Goal: Transaction & Acquisition: Purchase product/service

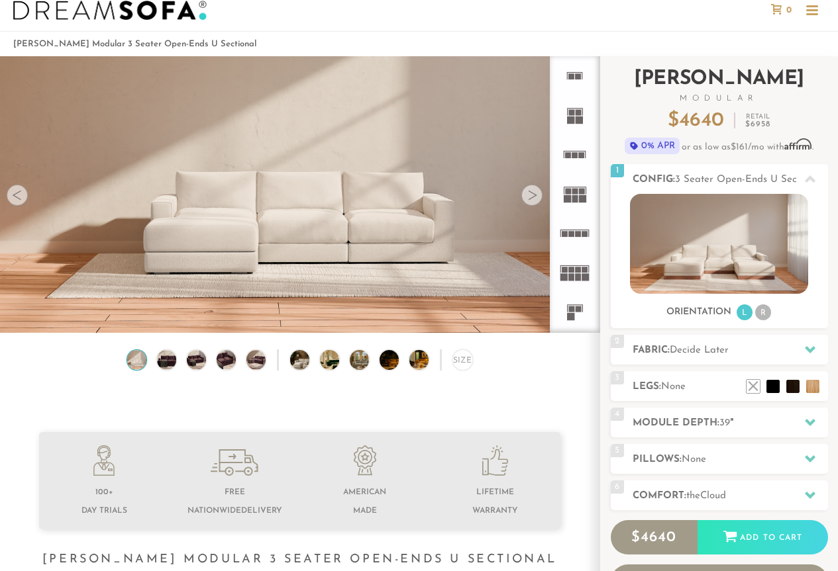
scroll to position [25, 0]
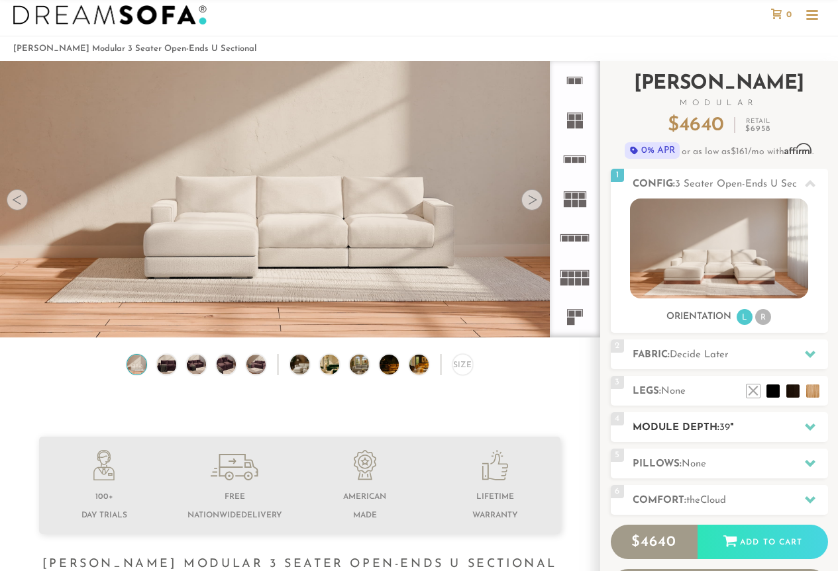
click at [709, 432] on h2 "Module Depth: 39 "" at bounding box center [729, 428] width 195 height 15
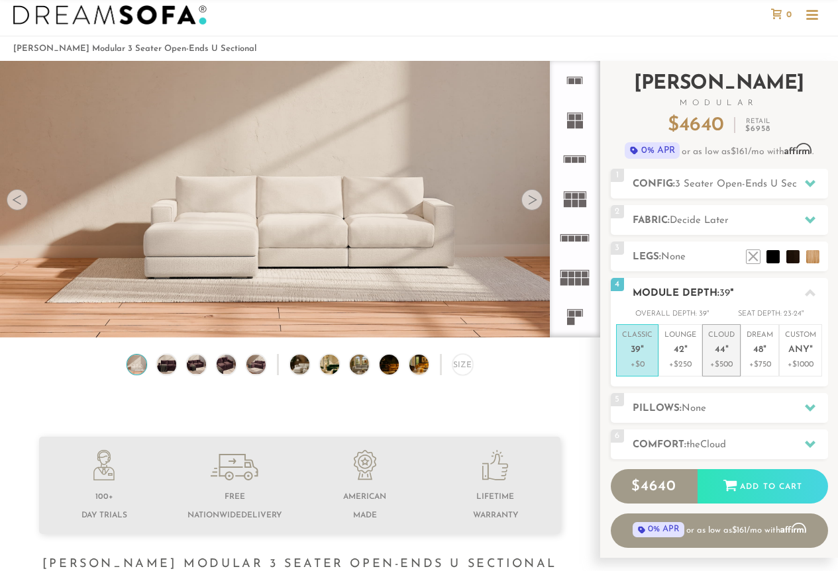
click at [722, 359] on p "+$500" at bounding box center [721, 365] width 26 height 12
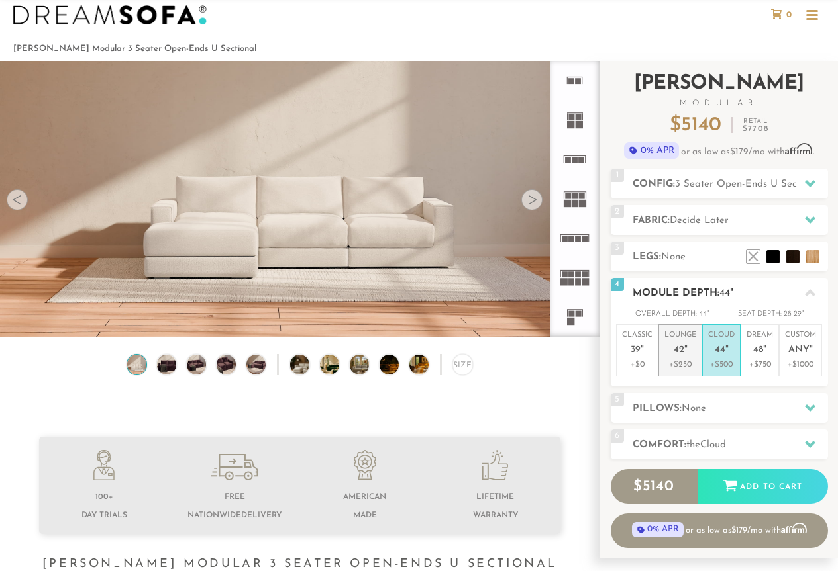
click at [682, 359] on p "+$250" at bounding box center [680, 365] width 32 height 12
click at [692, 251] on h2 "Legs: None" at bounding box center [729, 257] width 195 height 15
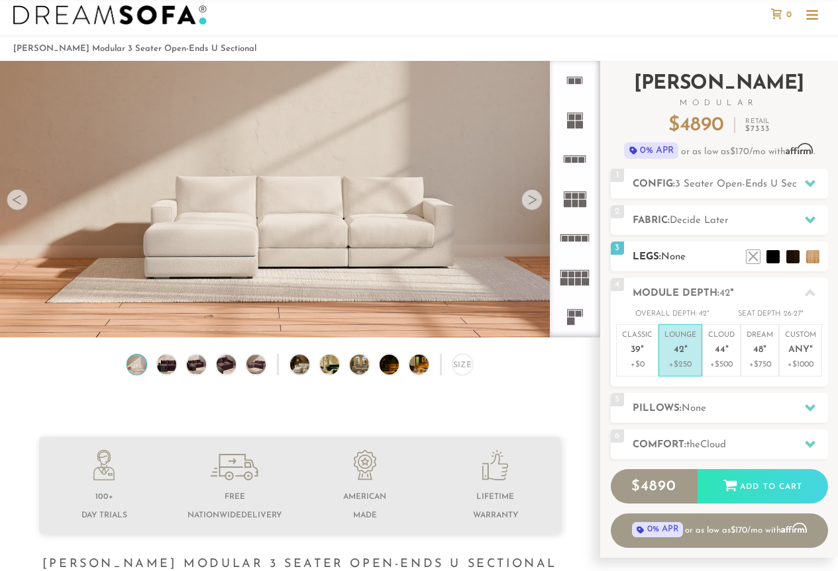
click at [779, 258] on ul at bounding box center [782, 254] width 79 height 20
click at [771, 256] on li at bounding box center [752, 237] width 53 height 53
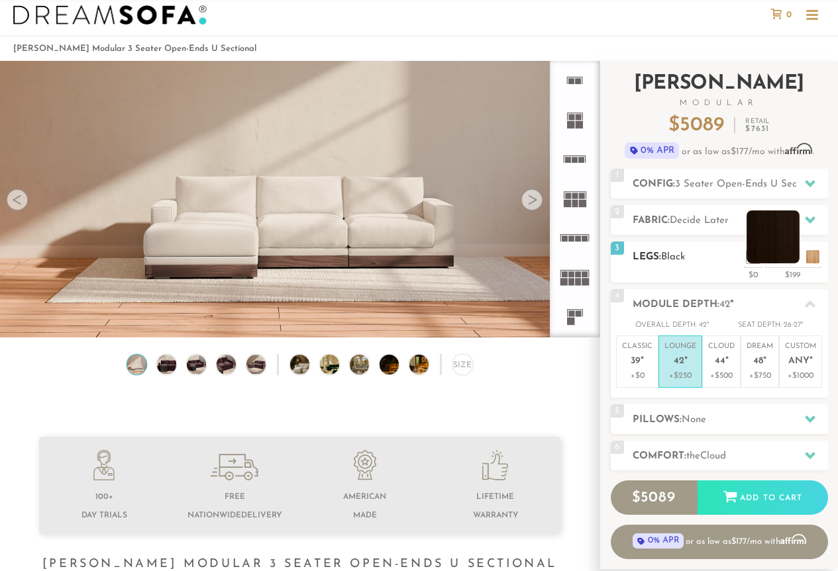
click at [790, 258] on li at bounding box center [772, 237] width 53 height 53
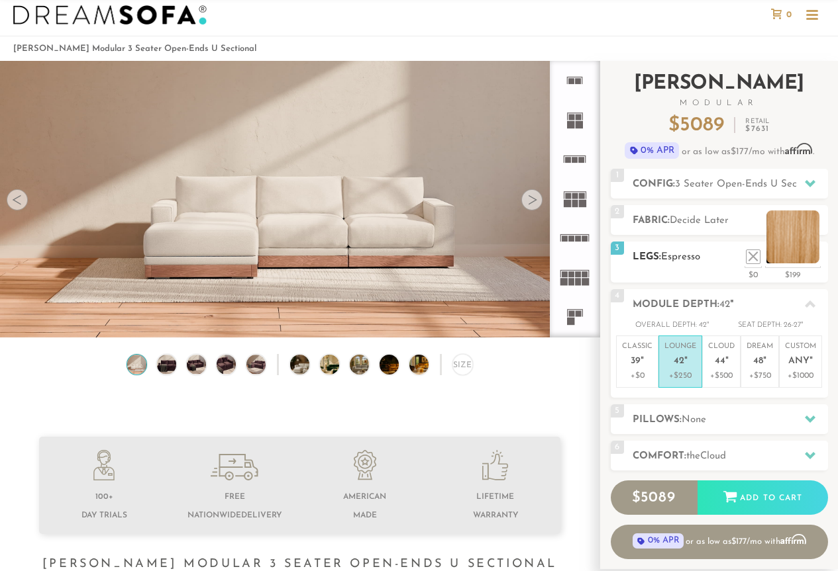
click at [816, 260] on li at bounding box center [792, 237] width 53 height 53
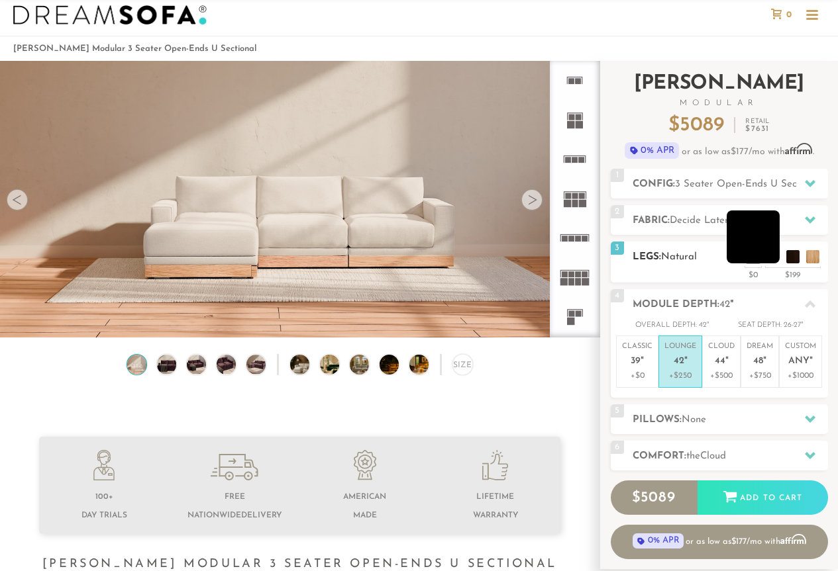
click at [772, 259] on li at bounding box center [752, 237] width 53 height 53
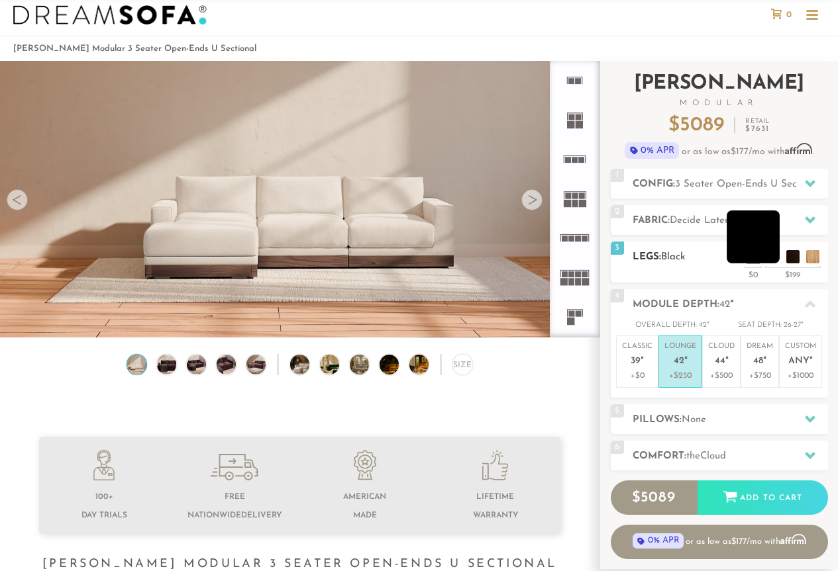
click at [774, 252] on li at bounding box center [752, 237] width 53 height 53
click at [791, 254] on li at bounding box center [772, 237] width 53 height 53
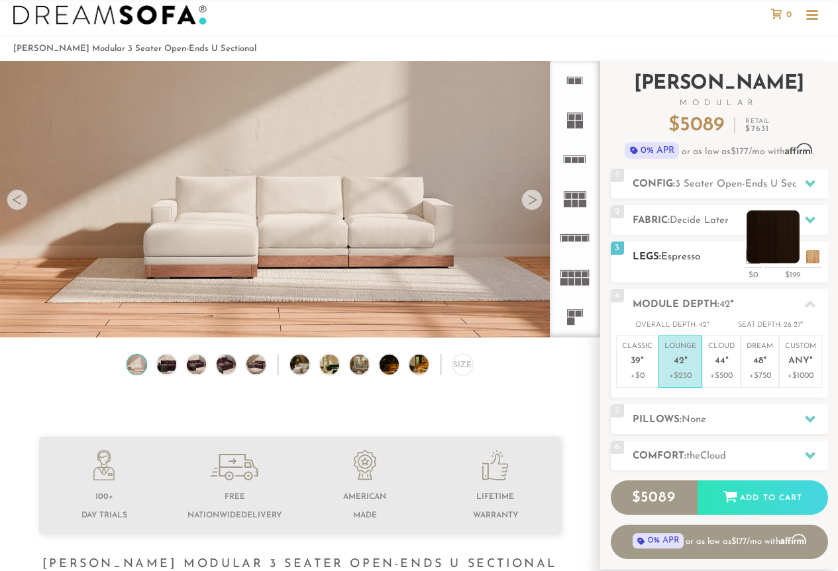
click at [752, 254] on li at bounding box center [772, 237] width 53 height 53
click at [752, 256] on li at bounding box center [772, 237] width 53 height 53
click at [754, 260] on li at bounding box center [733, 237] width 53 height 53
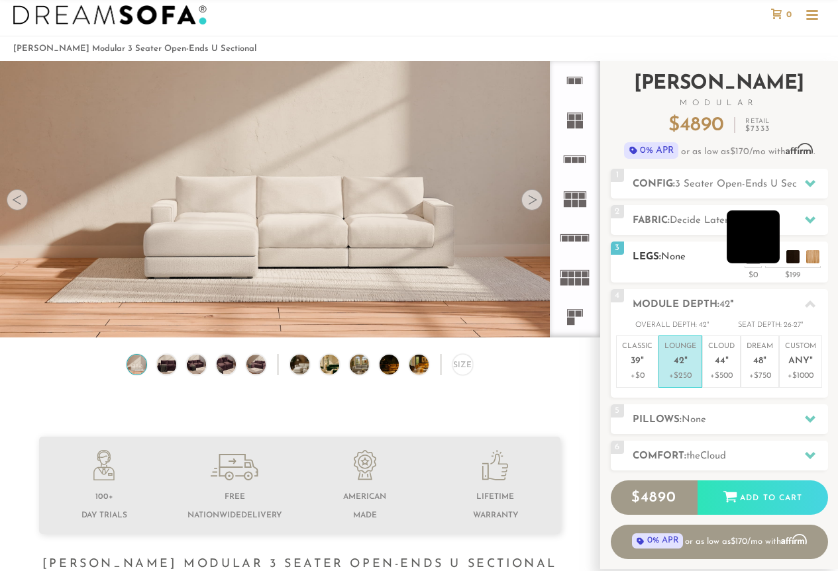
click at [774, 260] on li at bounding box center [752, 237] width 53 height 53
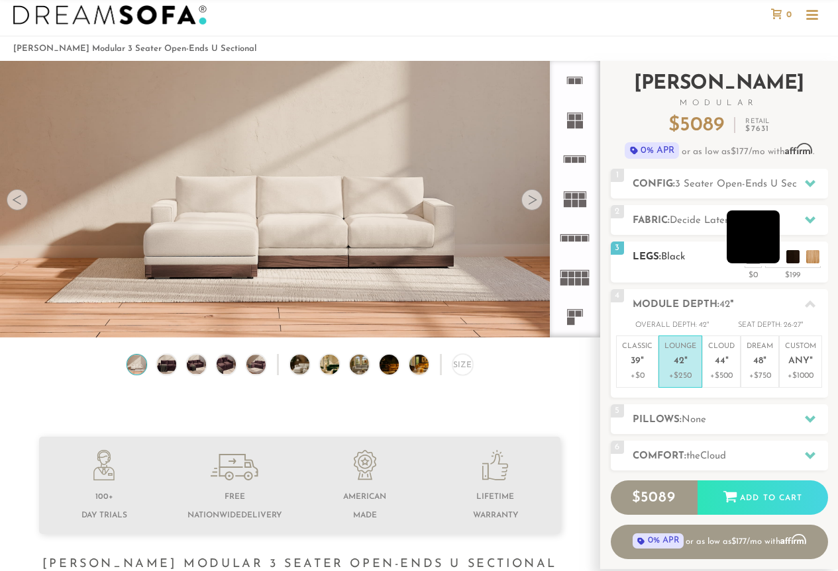
click at [769, 258] on li at bounding box center [752, 237] width 53 height 53
click at [746, 257] on li at bounding box center [733, 237] width 53 height 53
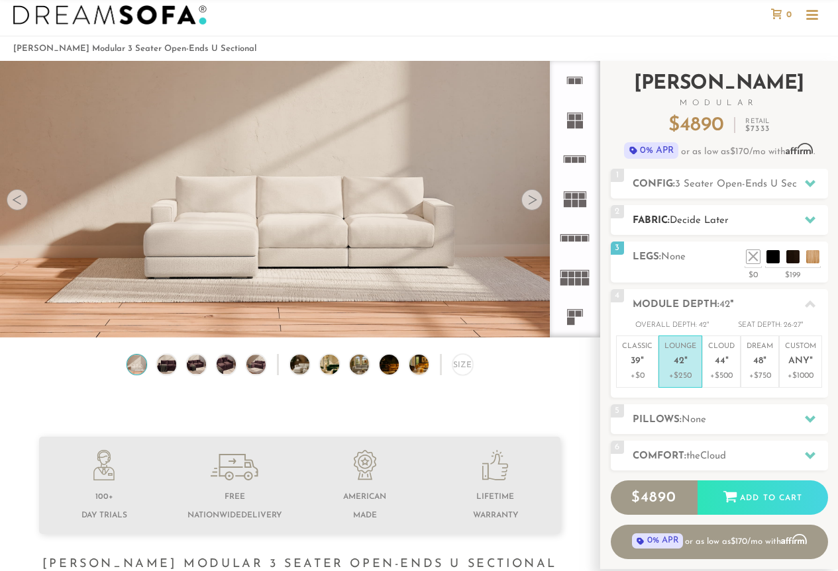
click at [780, 226] on h2 "Fabric: Decide Later" at bounding box center [729, 220] width 195 height 15
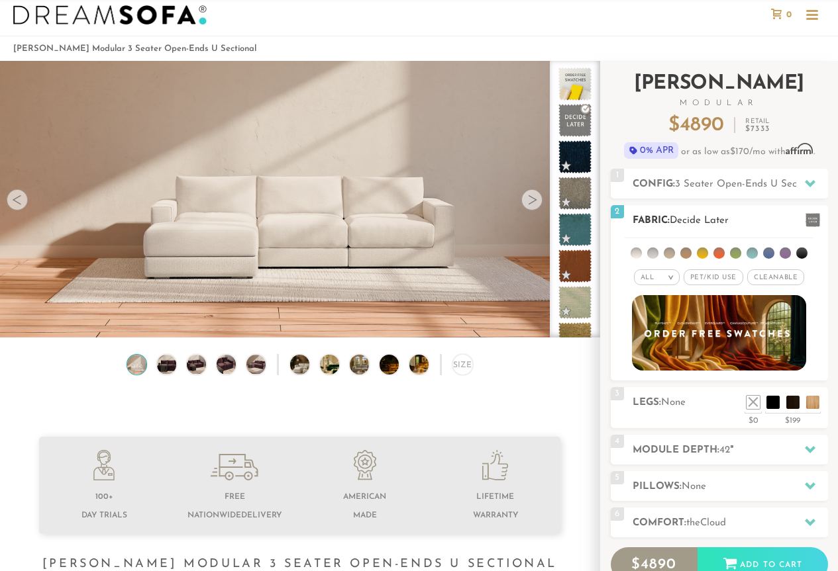
click at [691, 228] on div "2 Fabric: Decide Later" at bounding box center [719, 220] width 217 height 30
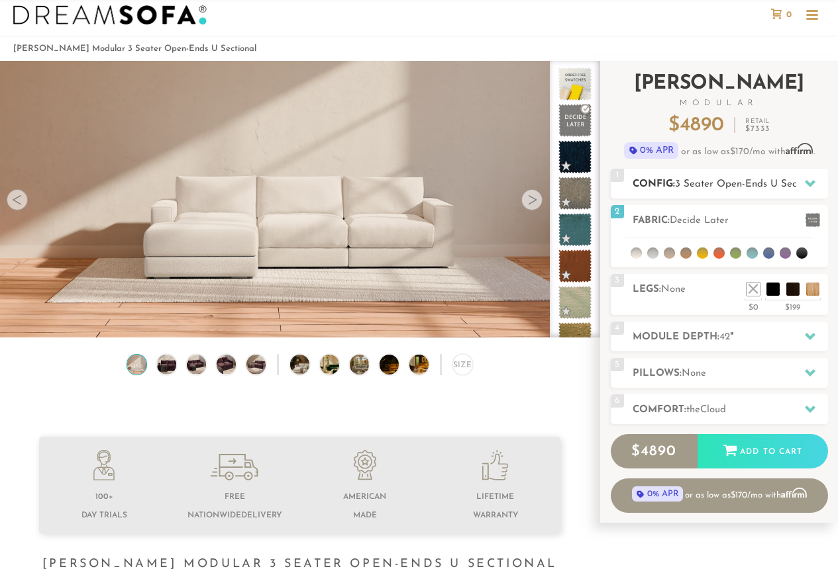
click at [765, 183] on span "3 Seater Open-Ends U Sectional" at bounding box center [748, 184] width 147 height 10
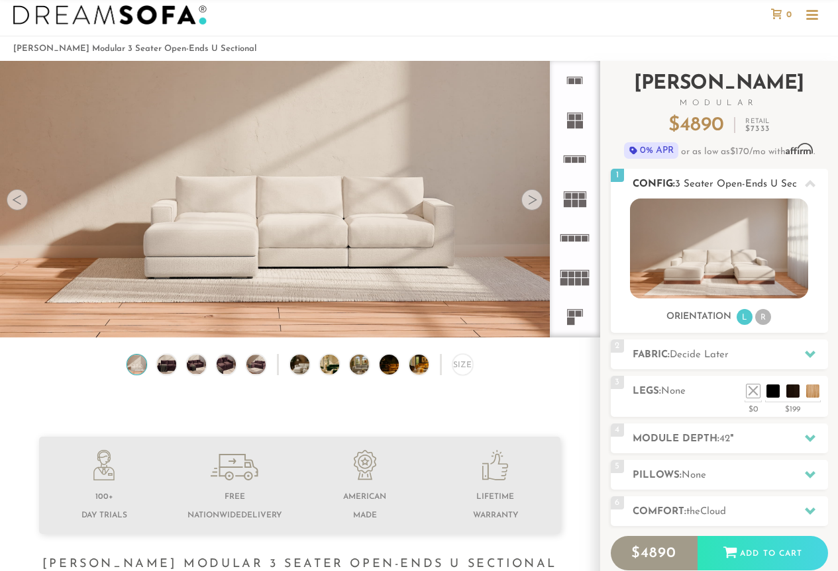
click at [733, 182] on span "3 Seater Open-Ends U Sectional" at bounding box center [748, 184] width 147 height 10
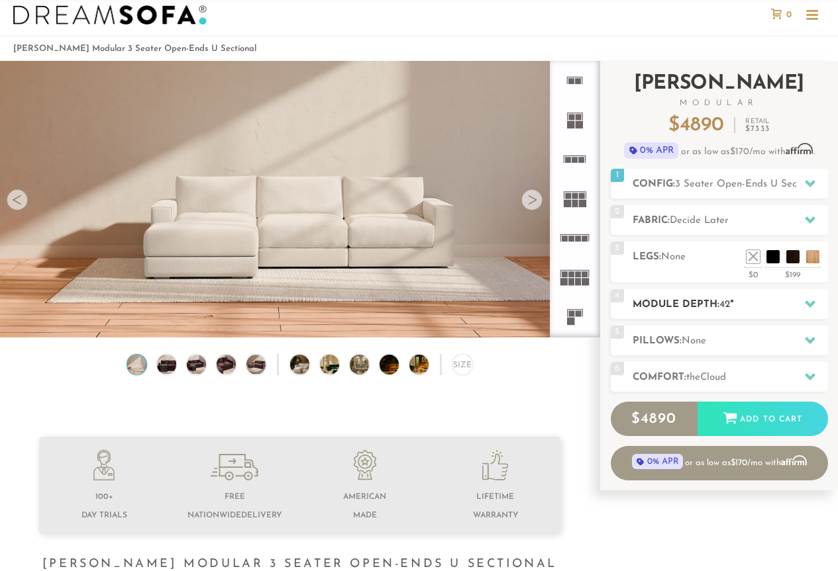
click at [730, 303] on span "42" at bounding box center [724, 305] width 11 height 10
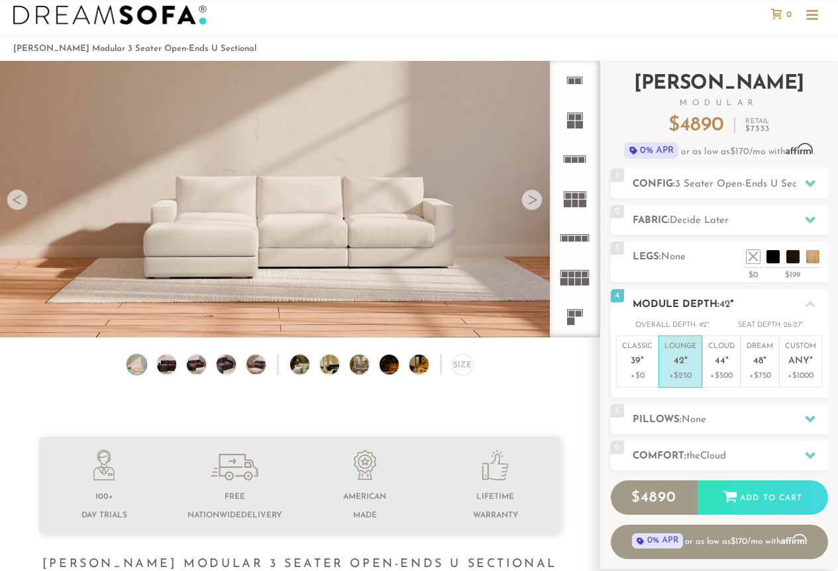
click at [730, 303] on span "42" at bounding box center [724, 305] width 11 height 10
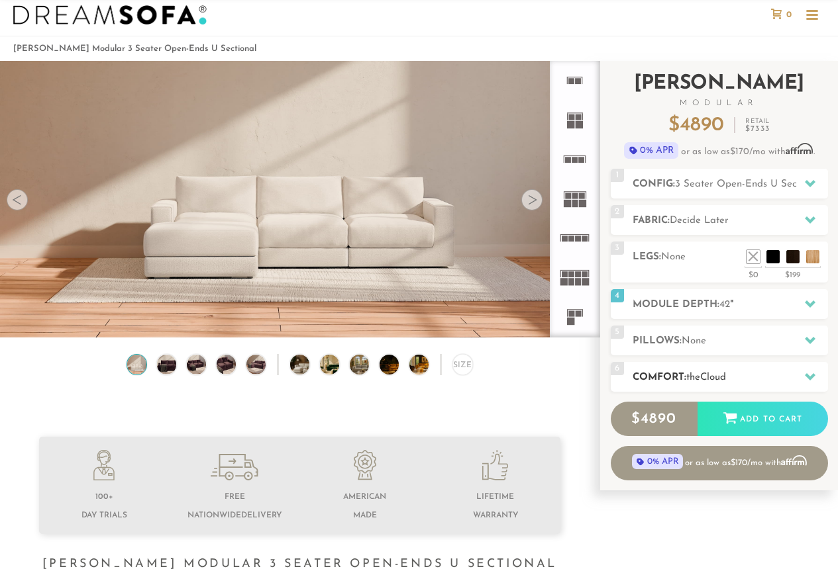
click at [710, 373] on span "Cloud" at bounding box center [713, 378] width 26 height 10
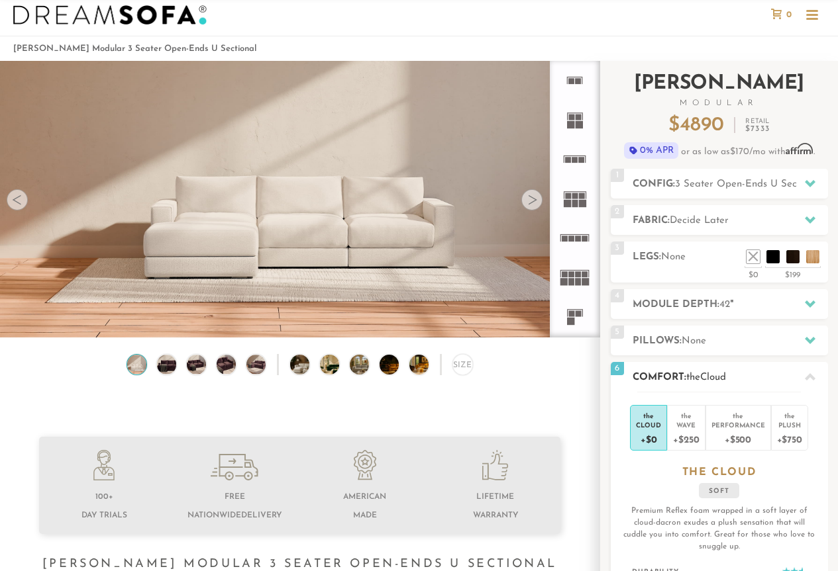
click at [756, 372] on h2 "Comfort: the Cloud" at bounding box center [729, 377] width 195 height 15
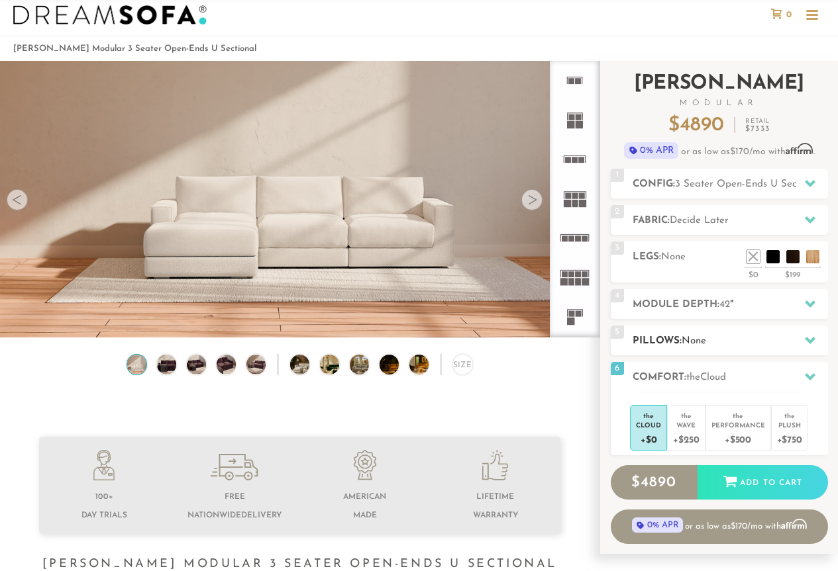
click at [751, 339] on h2 "Pillows: None" at bounding box center [729, 341] width 195 height 15
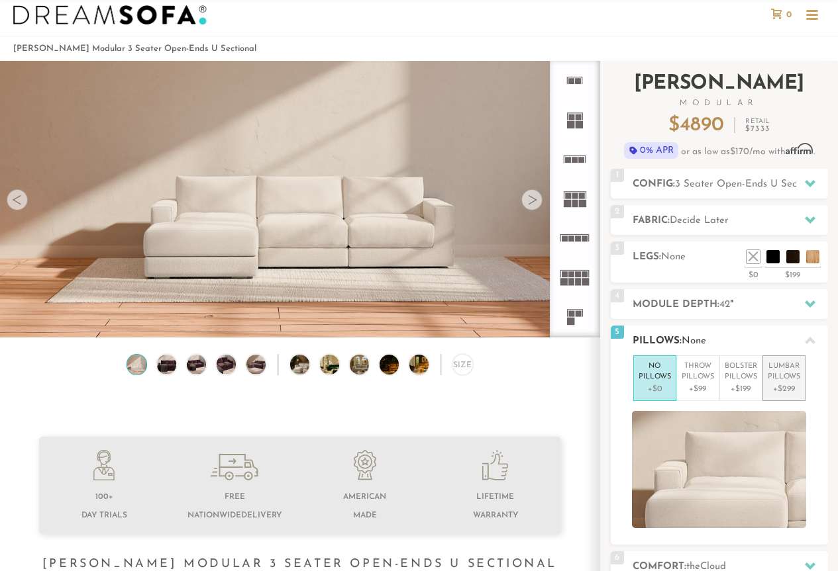
click at [784, 374] on p "Lumbar Pillows" at bounding box center [784, 373] width 32 height 22
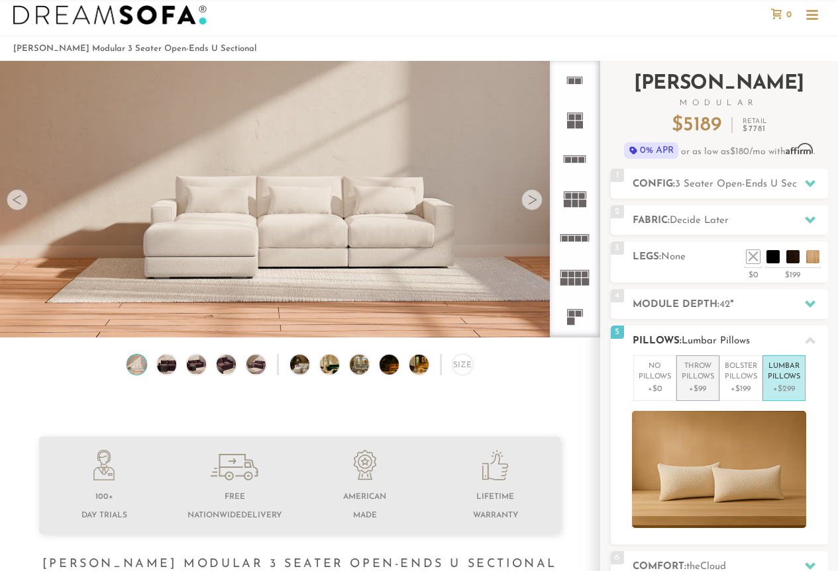
click at [697, 383] on p "+$99" at bounding box center [697, 389] width 32 height 12
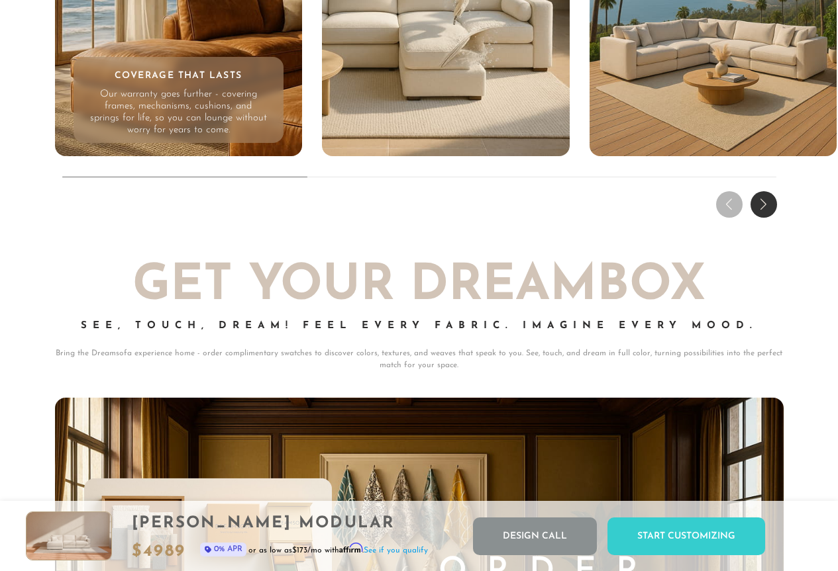
scroll to position [12285, 0]
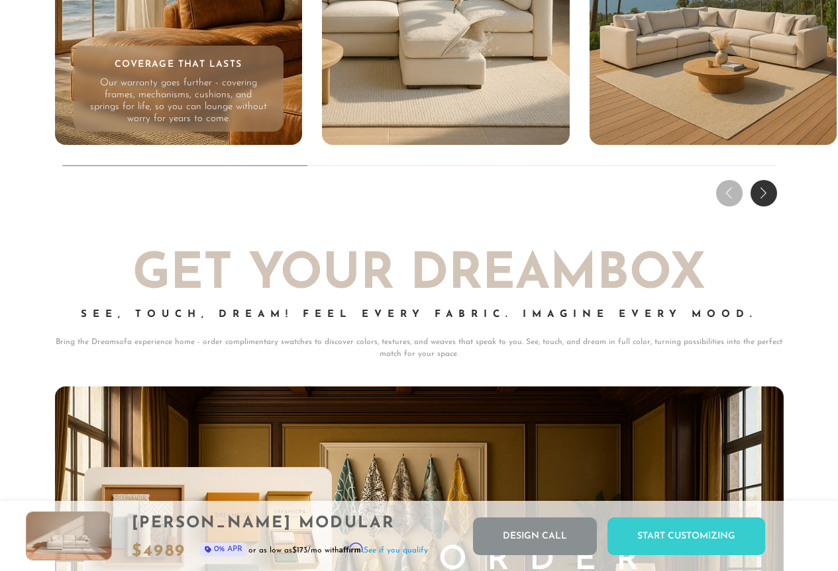
click at [762, 202] on div "Next slide" at bounding box center [763, 193] width 26 height 26
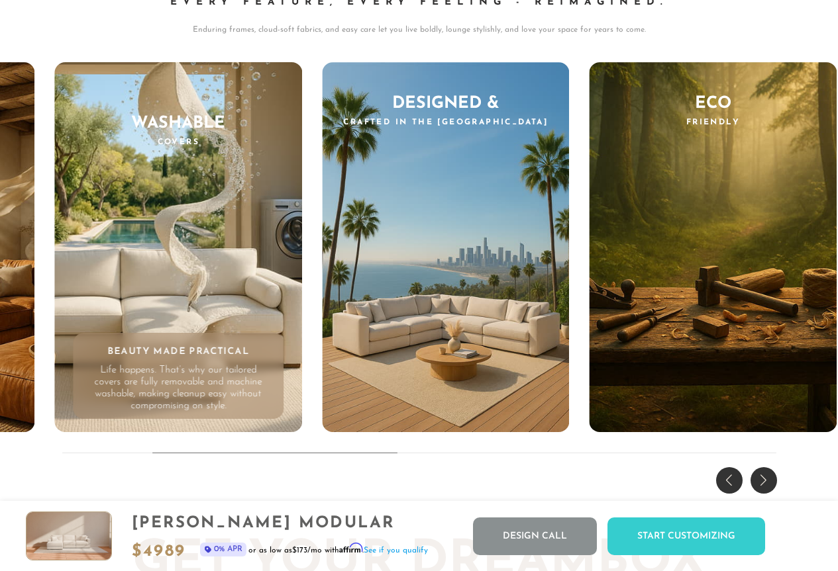
scroll to position [11991, 0]
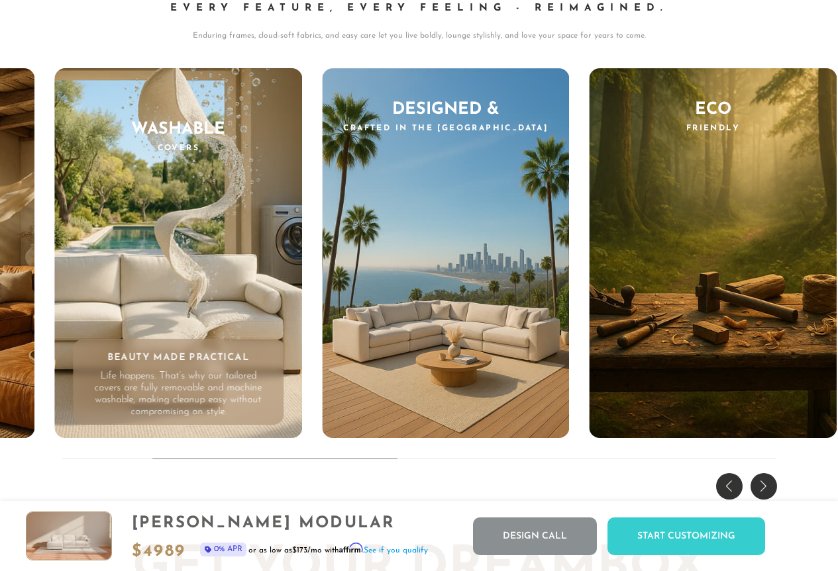
click at [771, 495] on div "Next slide" at bounding box center [763, 486] width 26 height 26
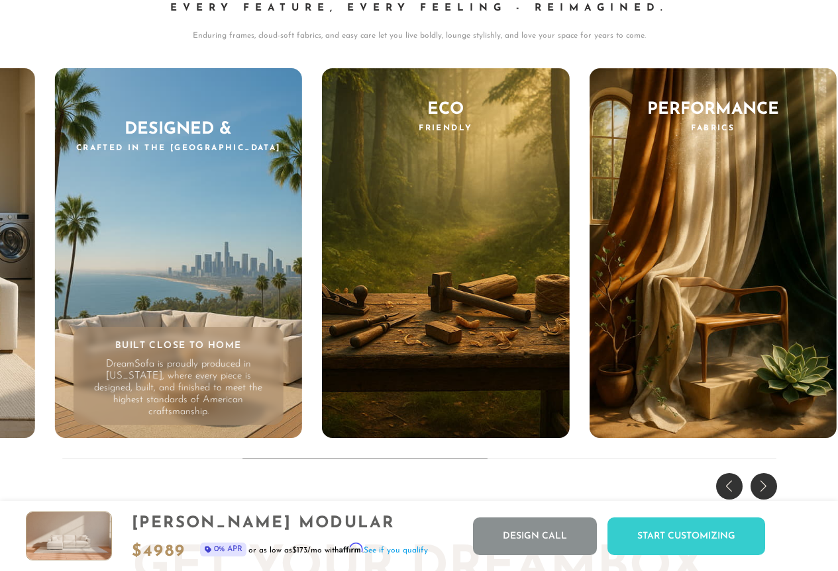
click at [771, 494] on div "Next slide" at bounding box center [763, 486] width 26 height 26
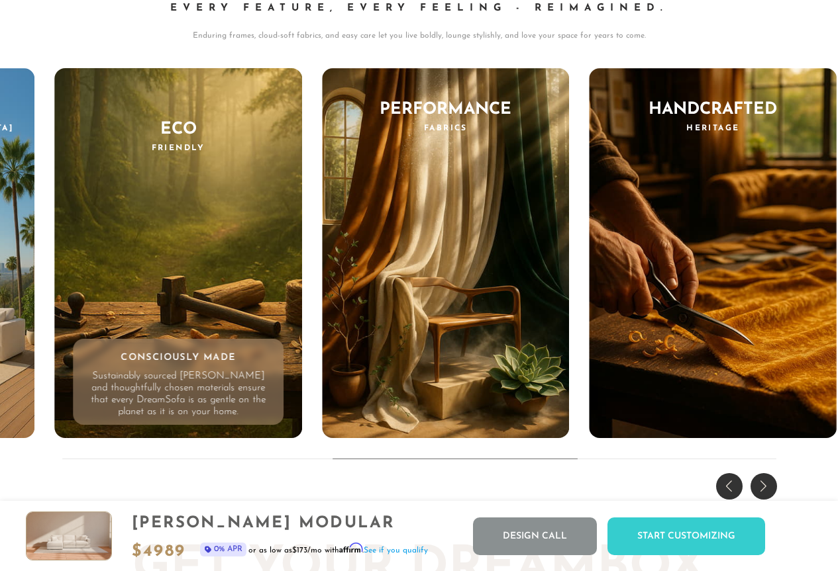
click at [771, 494] on div "Next slide" at bounding box center [763, 486] width 26 height 26
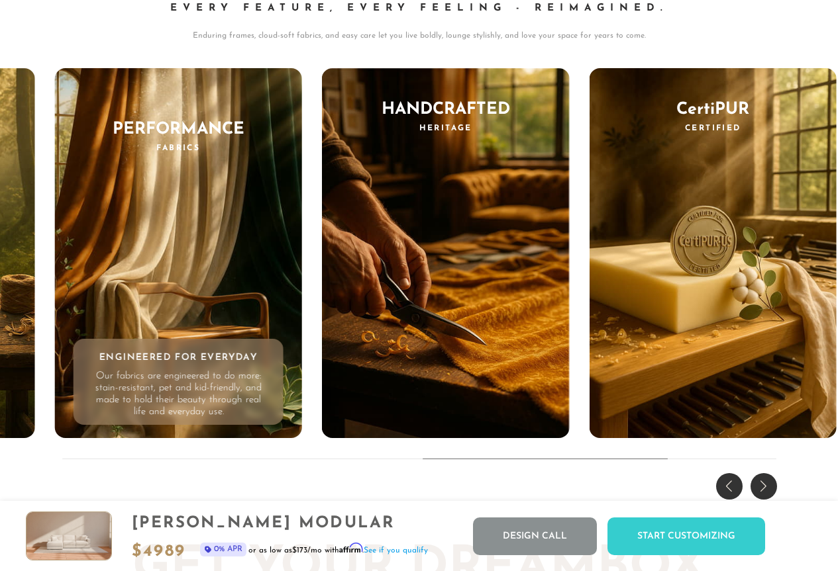
click at [771, 494] on div "Next slide" at bounding box center [763, 486] width 26 height 26
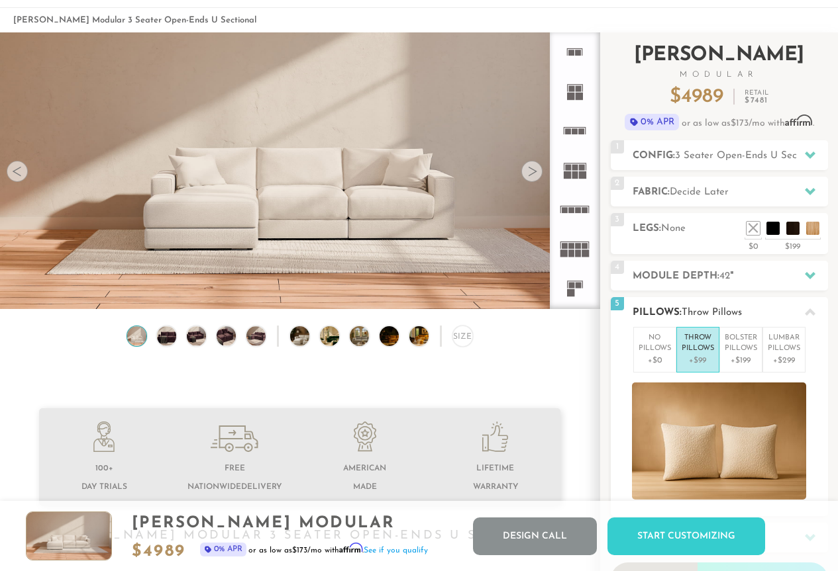
scroll to position [0, 0]
